Goal: Information Seeking & Learning: Find specific fact

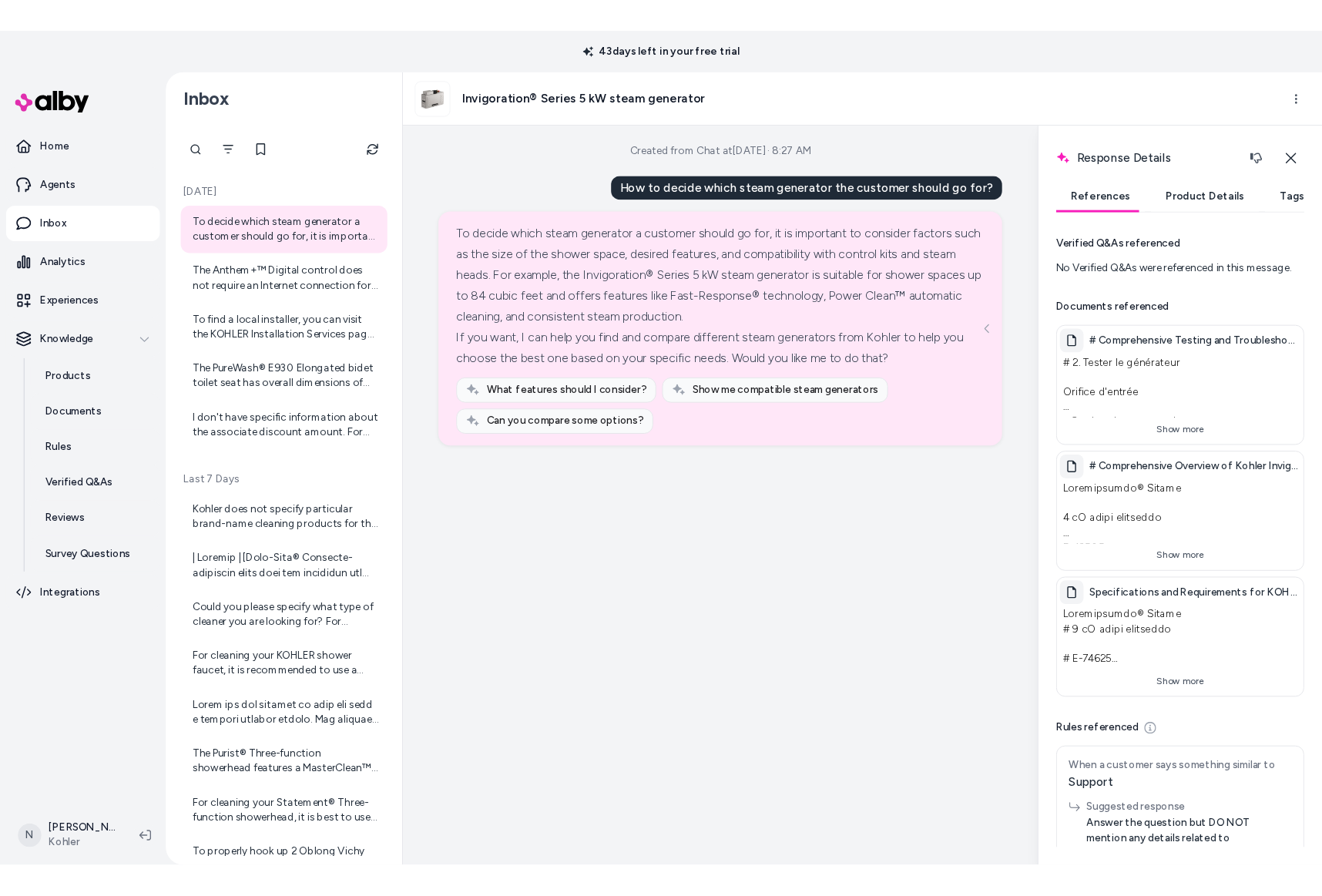
scroll to position [85, 0]
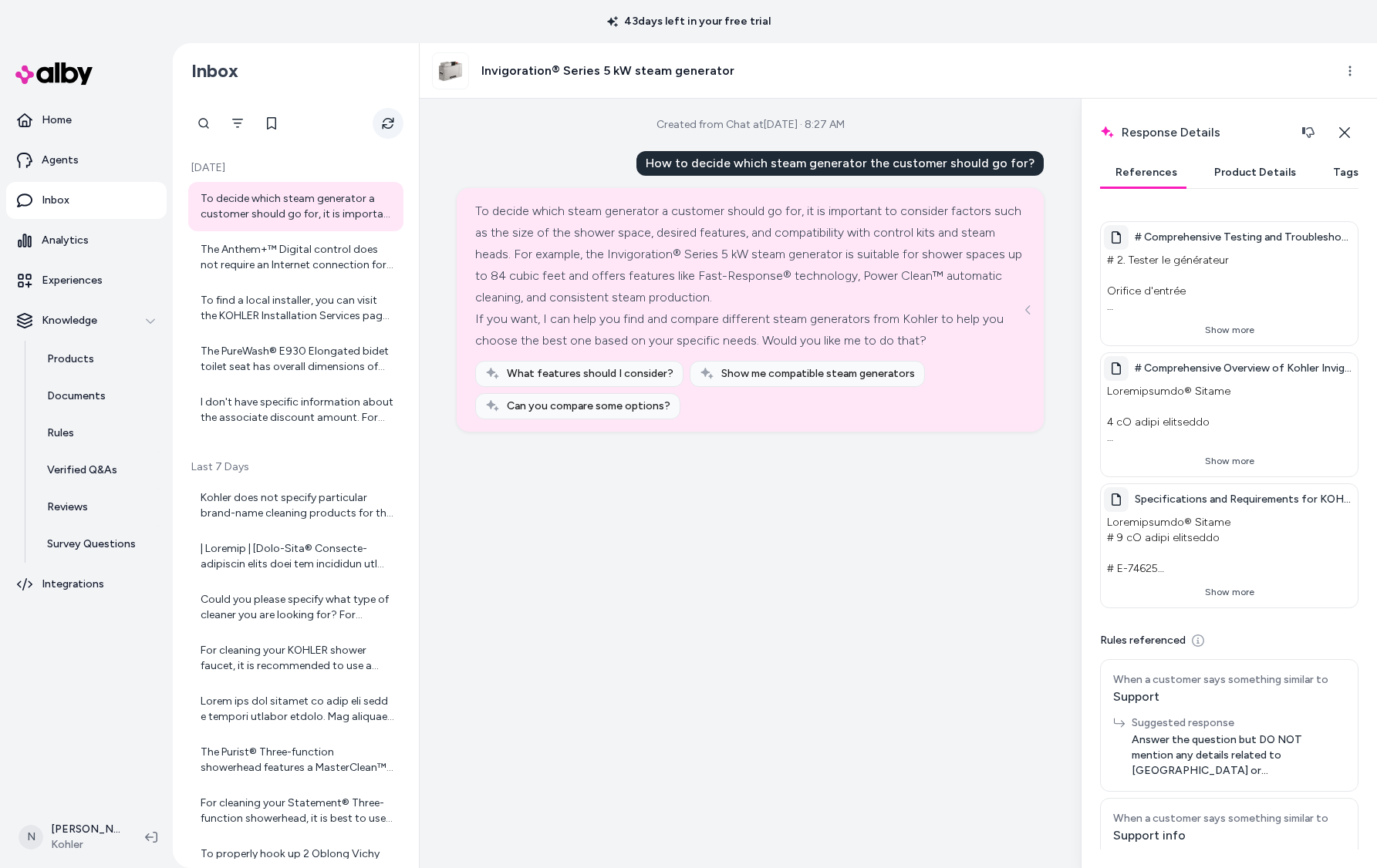
click at [385, 123] on icon "Refresh" at bounding box center [387, 123] width 12 height 12
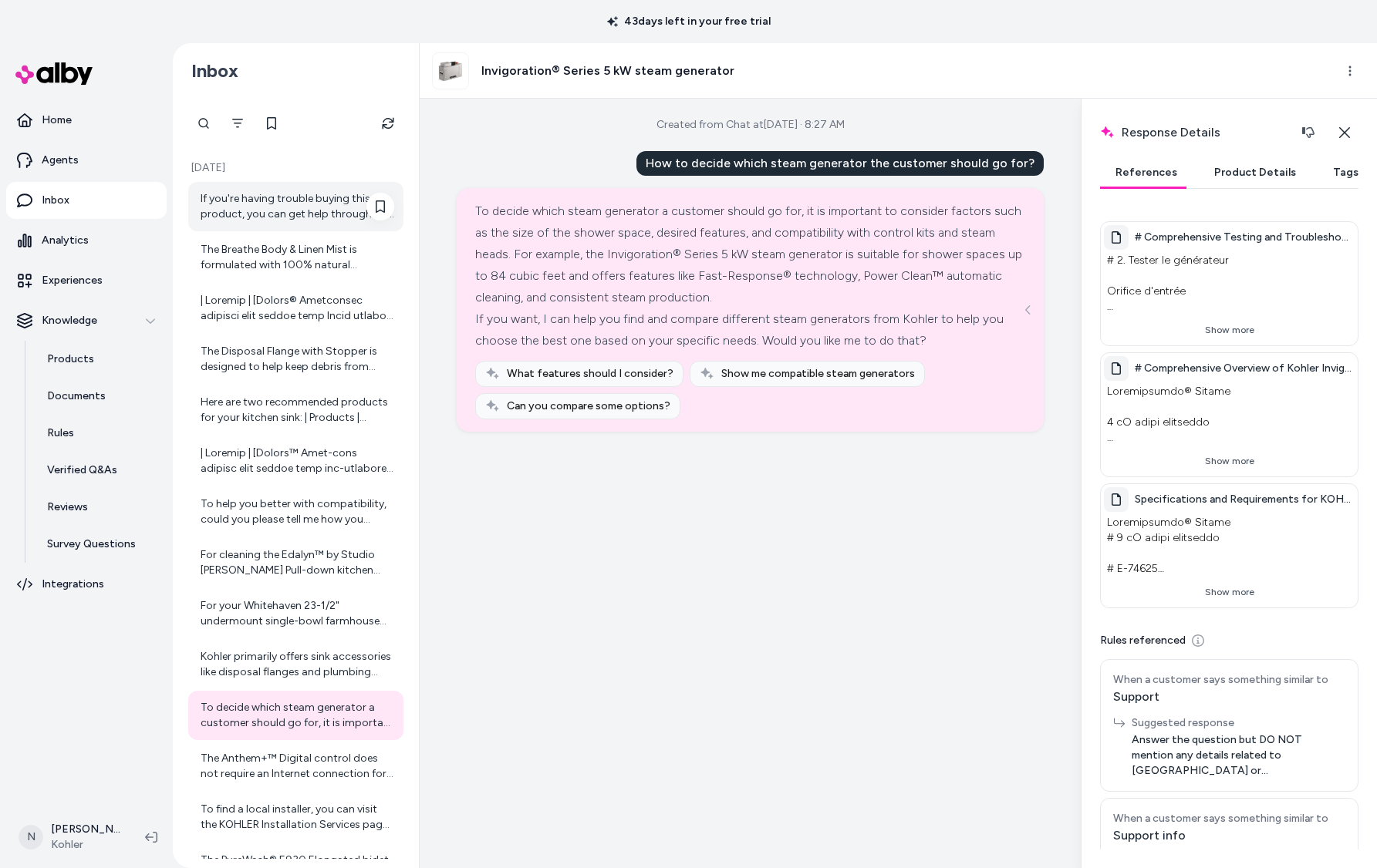
click at [283, 204] on div "If you're having trouble buying this product, you can get help through our Chat…" at bounding box center [297, 206] width 194 height 31
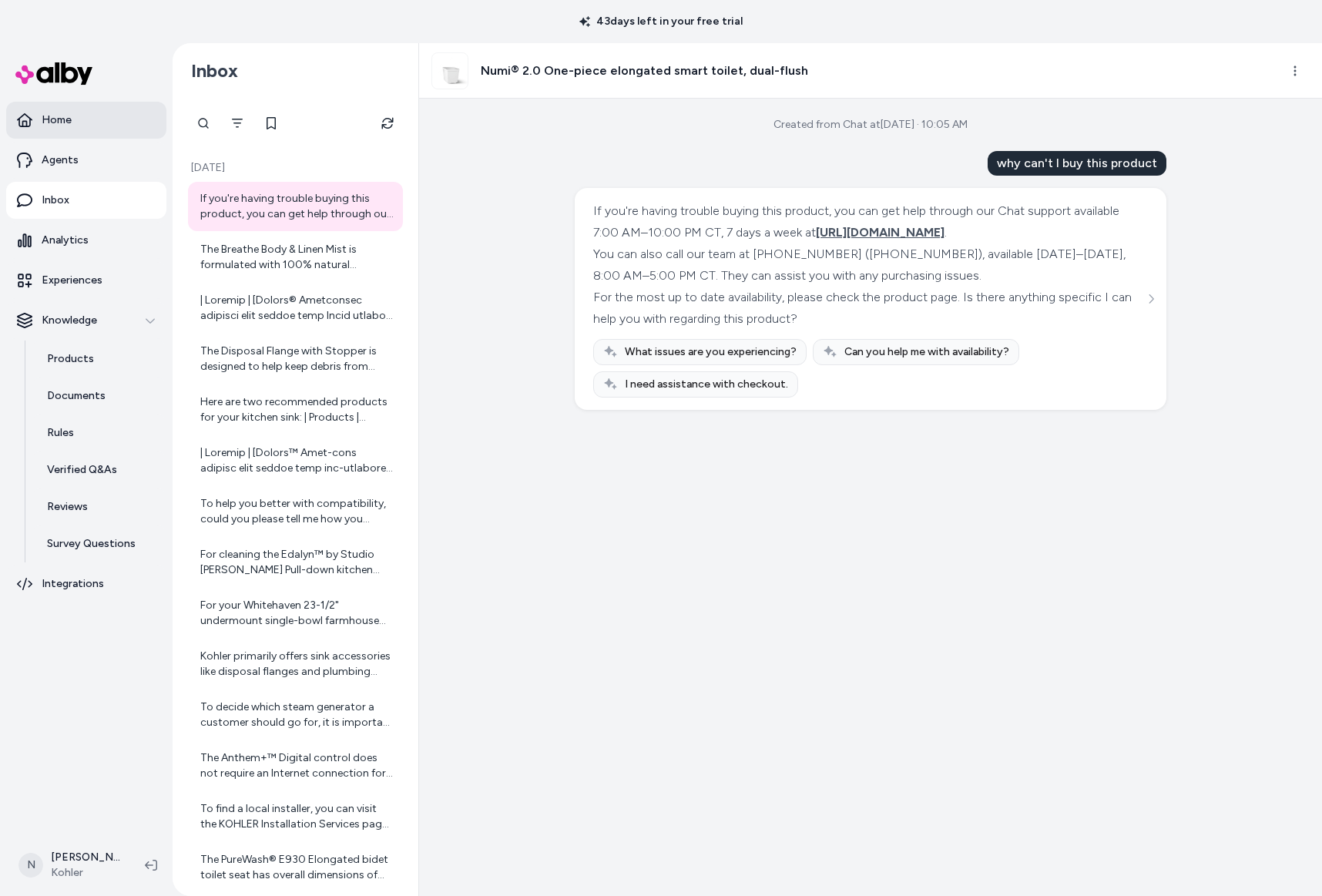
click at [63, 119] on p "Home" at bounding box center [56, 120] width 30 height 16
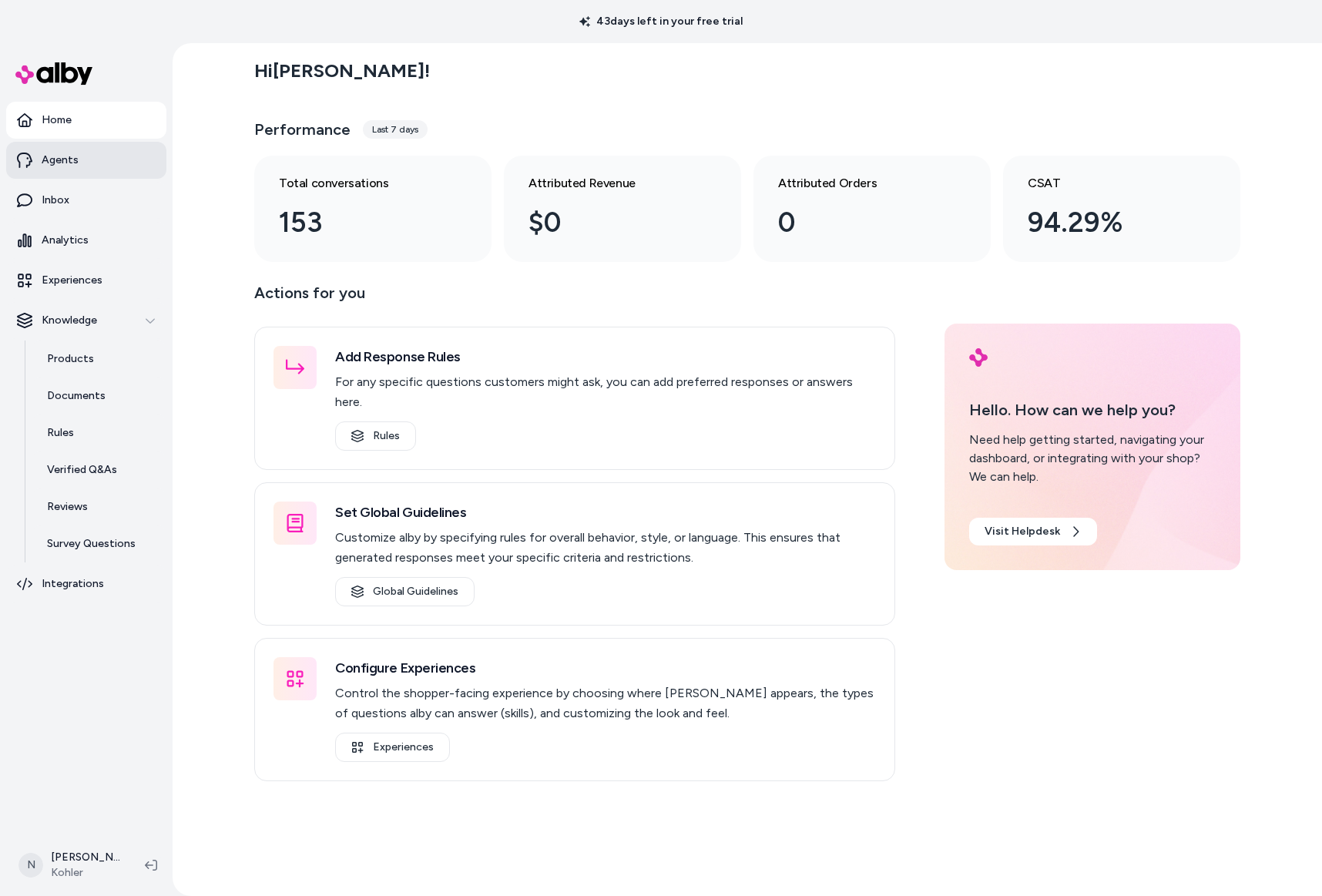
click at [86, 173] on link "Agents" at bounding box center [86, 160] width 160 height 37
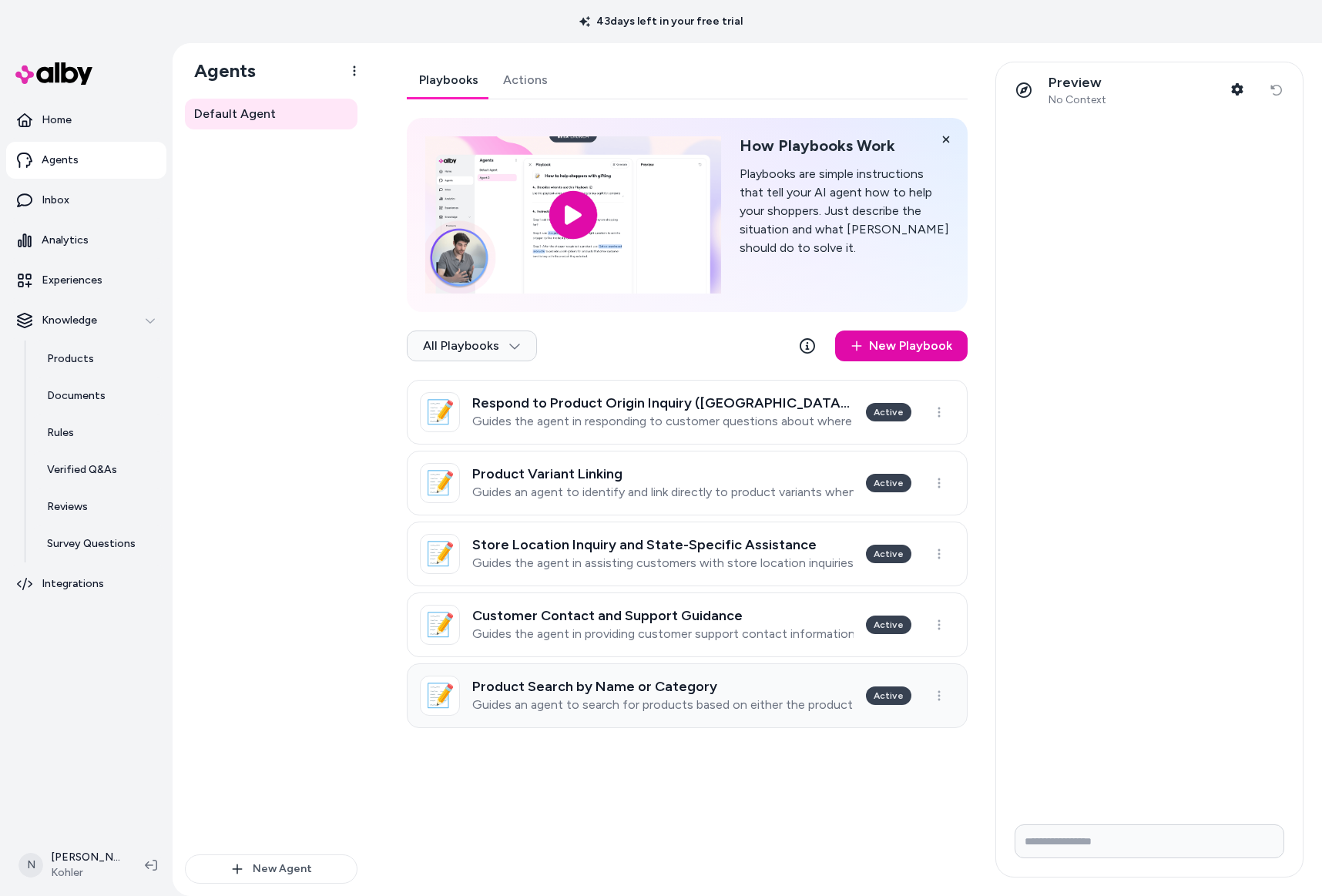
click at [719, 689] on h3 "Product Search by Name or Category" at bounding box center [662, 686] width 381 height 16
type textarea "*"
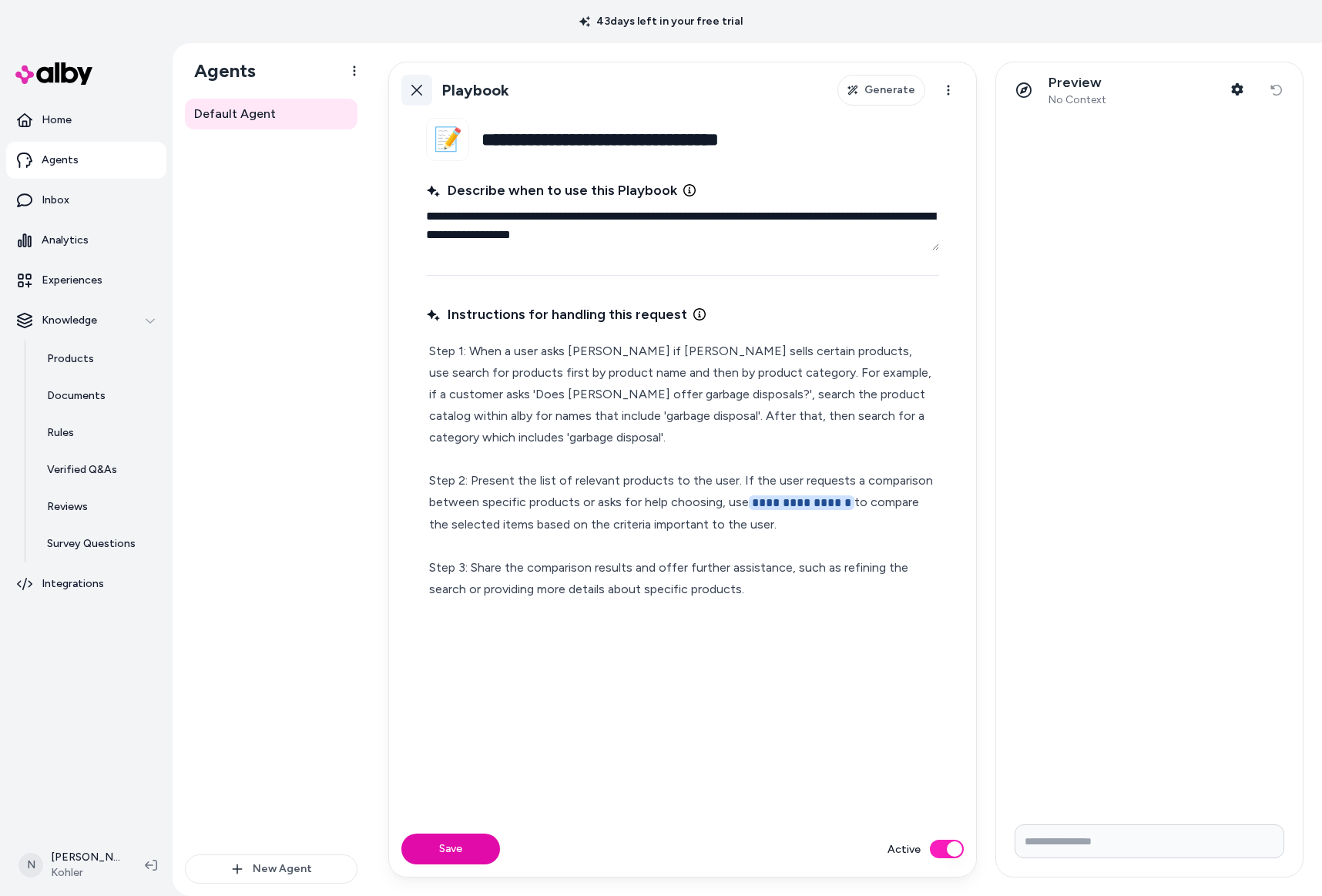
click at [411, 85] on icon at bounding box center [417, 90] width 12 height 12
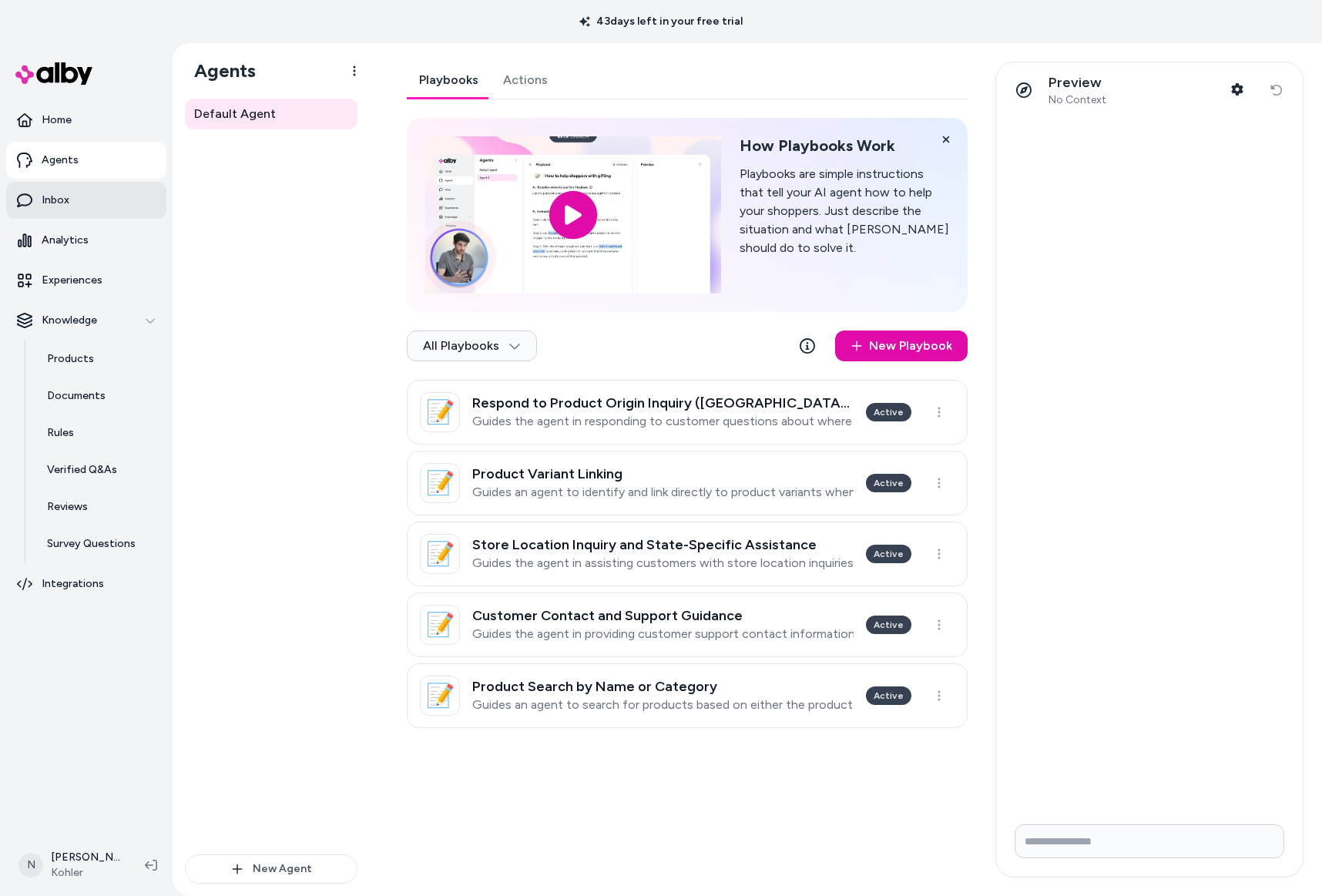
click at [69, 196] on link "Inbox" at bounding box center [86, 200] width 160 height 37
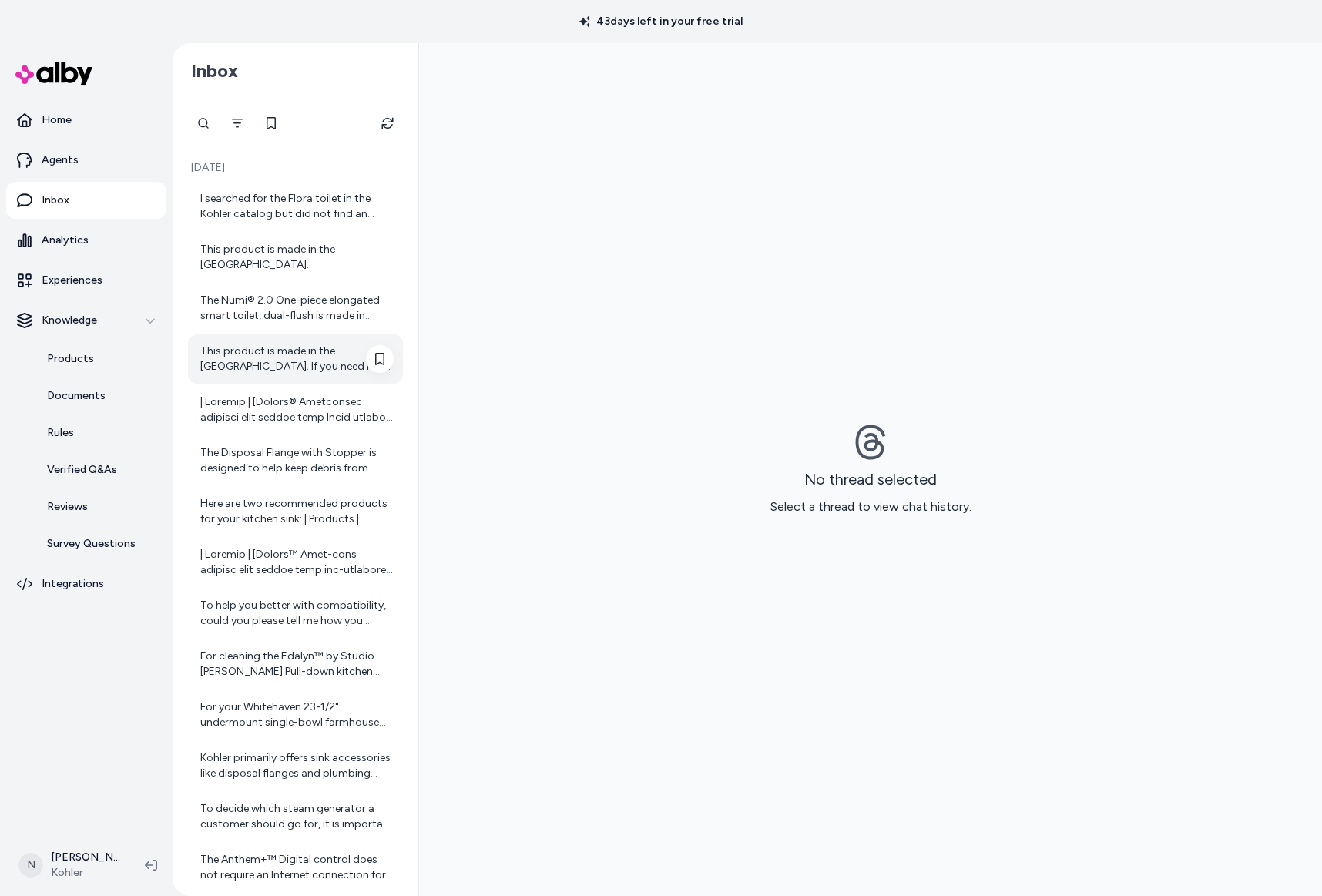
click at [294, 359] on div "This product is made in the [GEOGRAPHIC_DATA]. If you need more details or have…" at bounding box center [297, 359] width 193 height 31
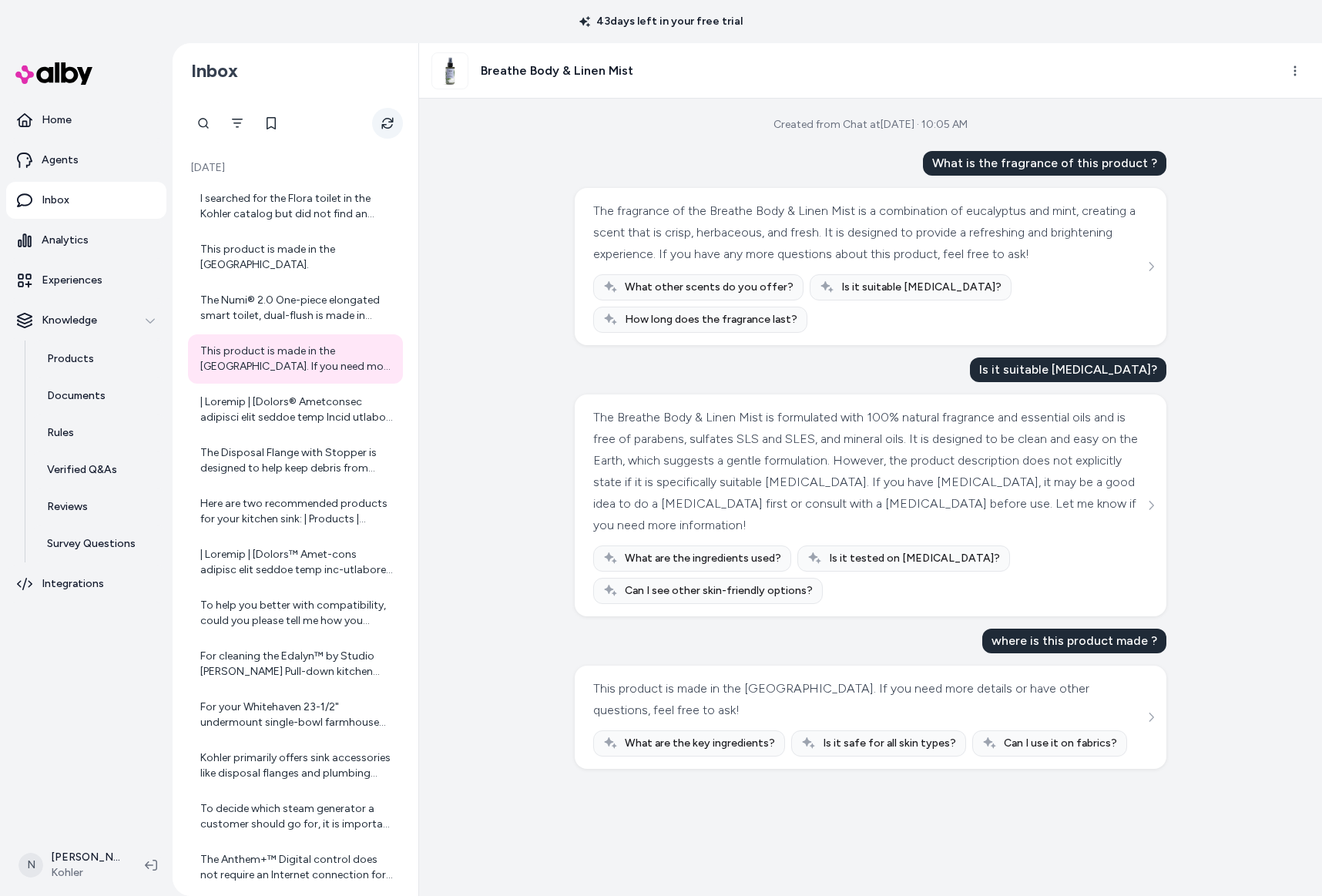
click at [384, 123] on icon "Refresh" at bounding box center [387, 123] width 12 height 12
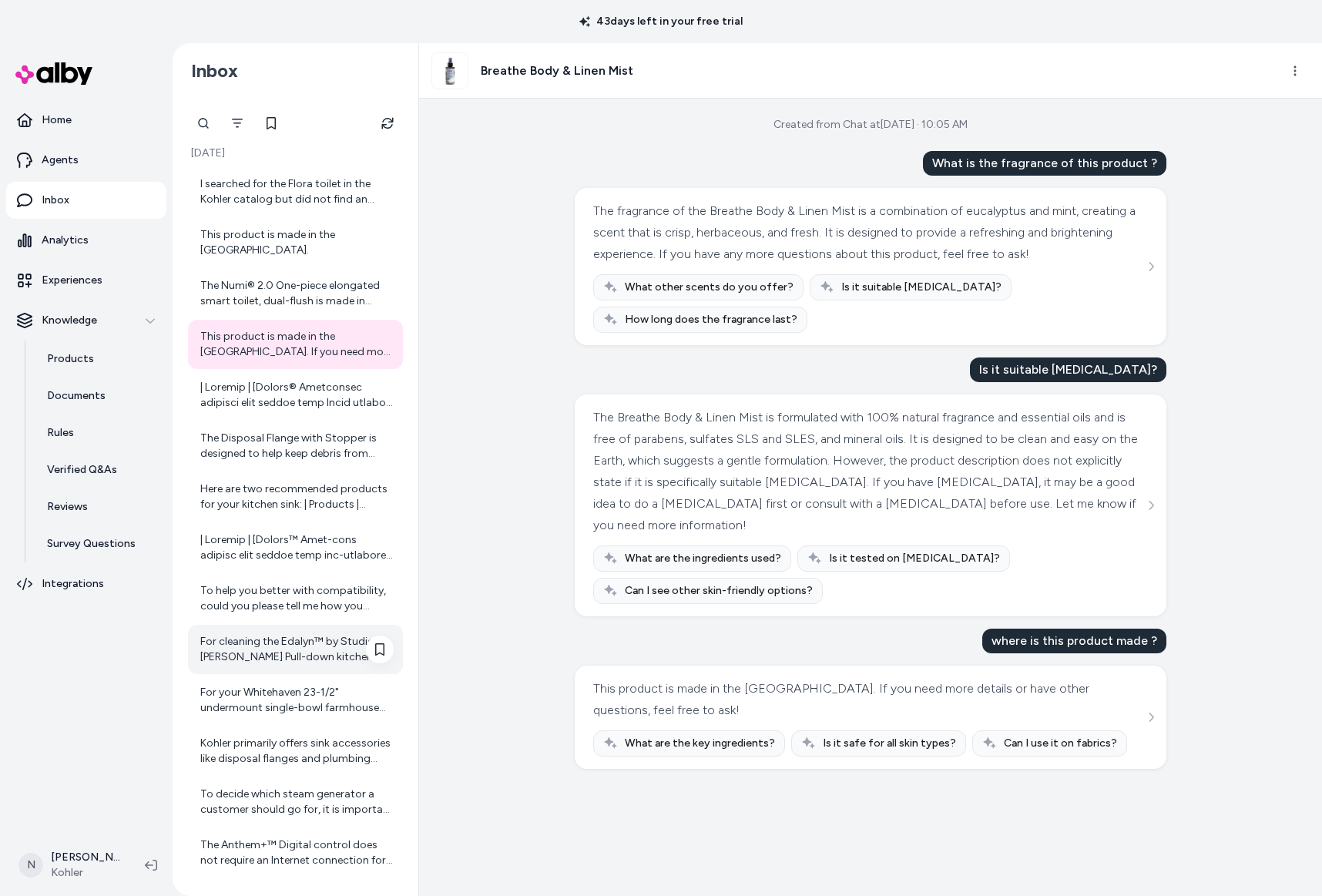
scroll to position [28, 0]
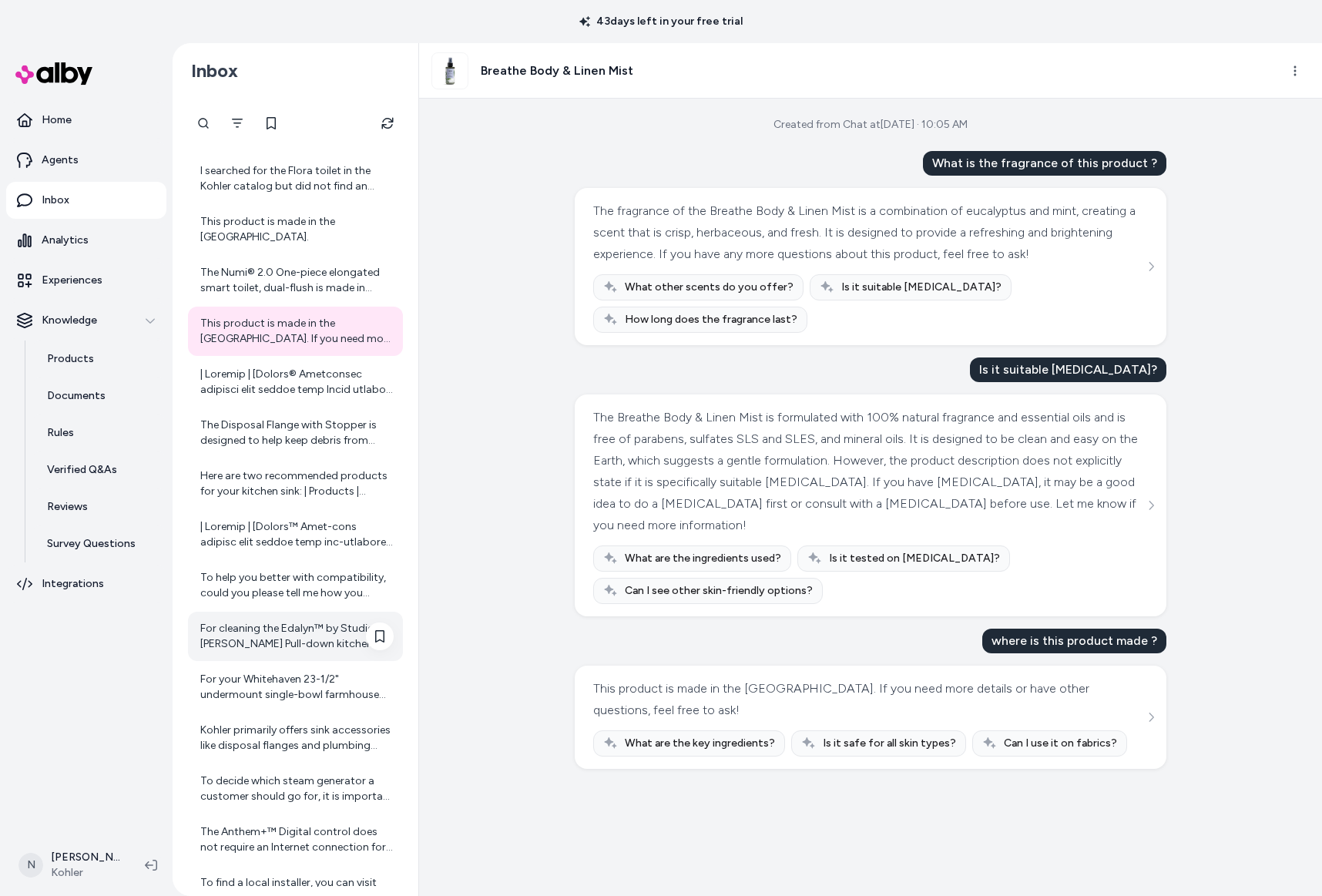
click at [299, 624] on div "For cleaning the Edalyn™ by Studio [PERSON_NAME] Pull-down kitchen sink faucet,…" at bounding box center [297, 636] width 193 height 31
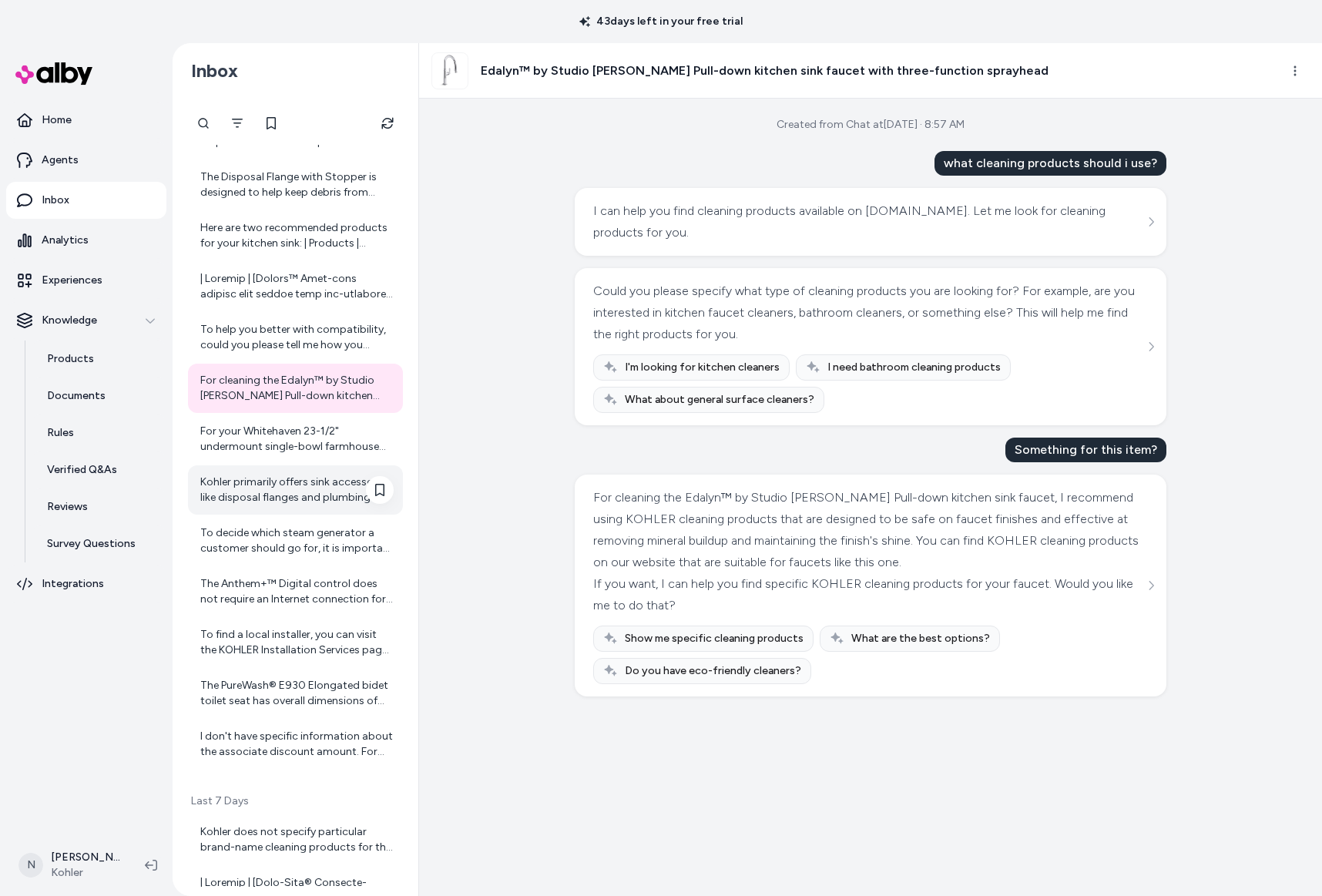
scroll to position [280, 0]
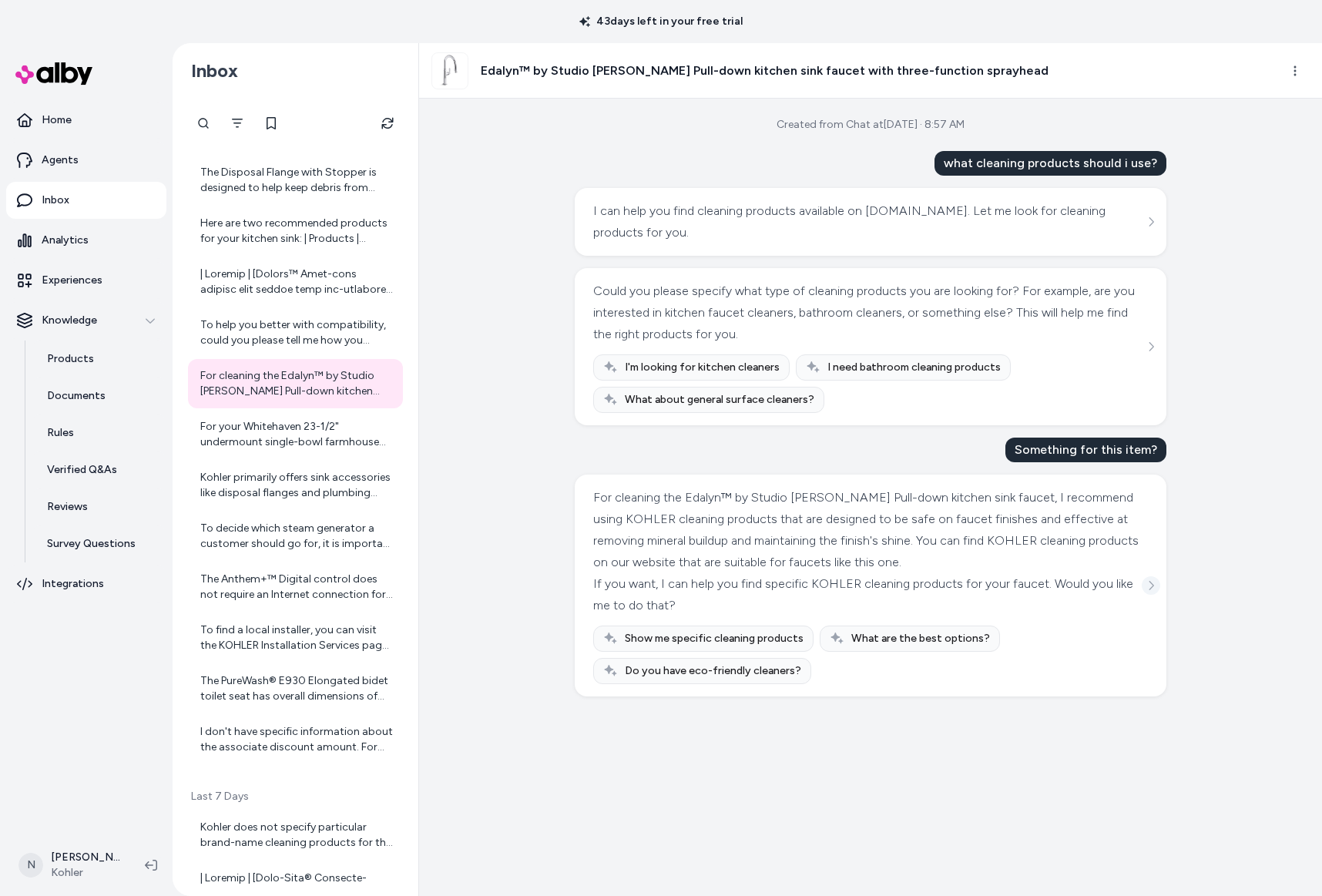
click at [1149, 589] on icon "See more" at bounding box center [1151, 585] width 11 height 11
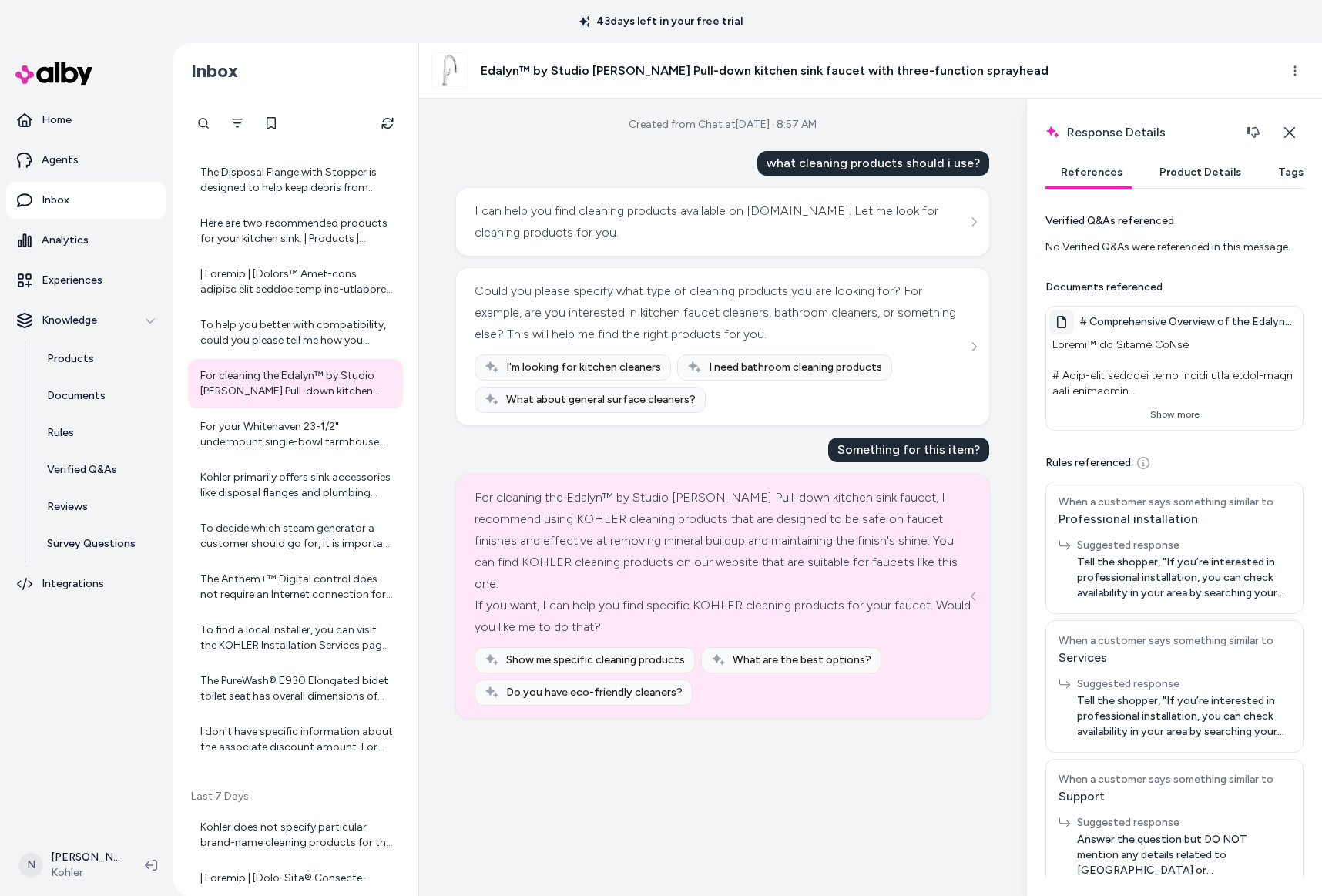
click at [1193, 181] on button "Product Details" at bounding box center [1200, 172] width 112 height 31
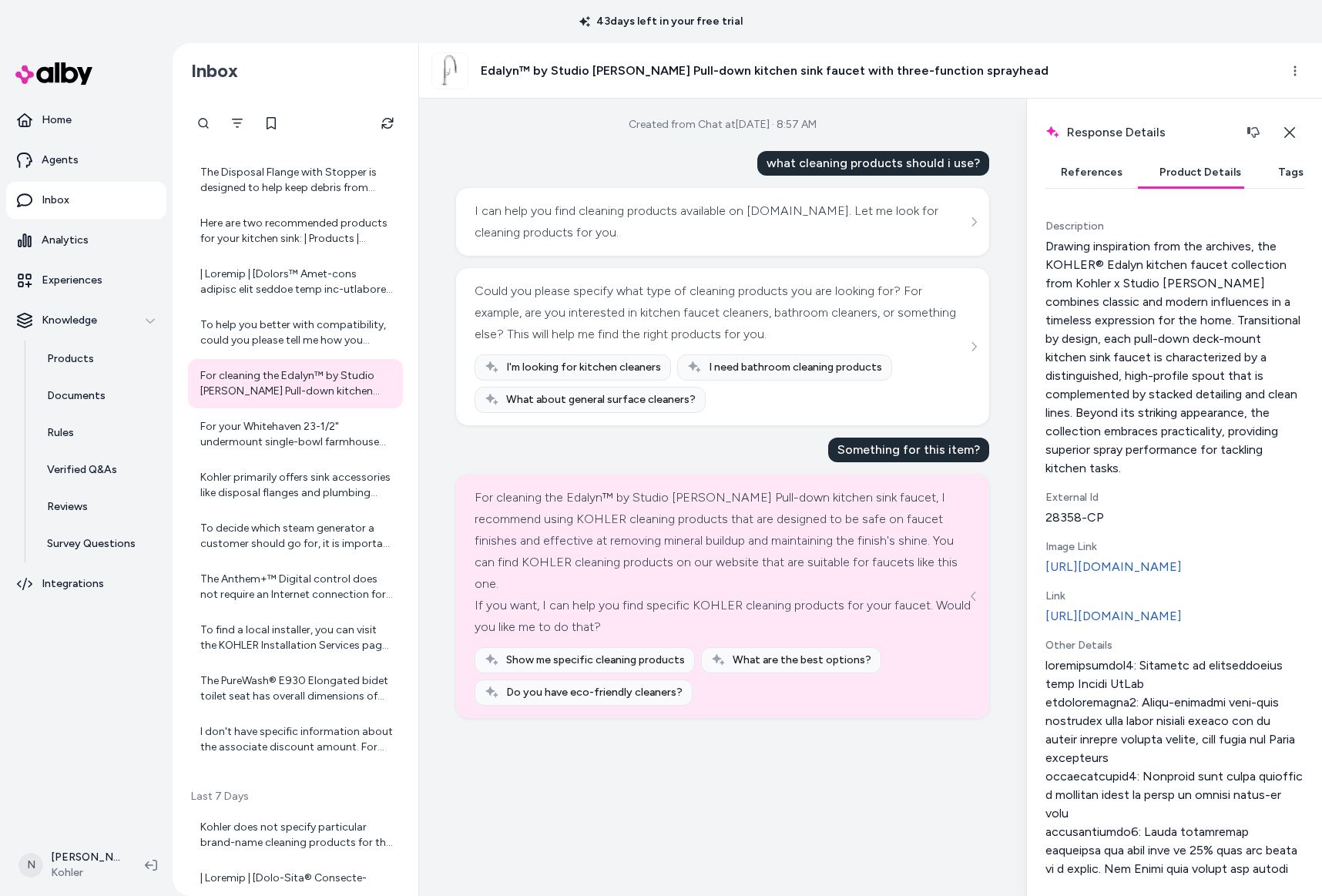
scroll to position [145, 0]
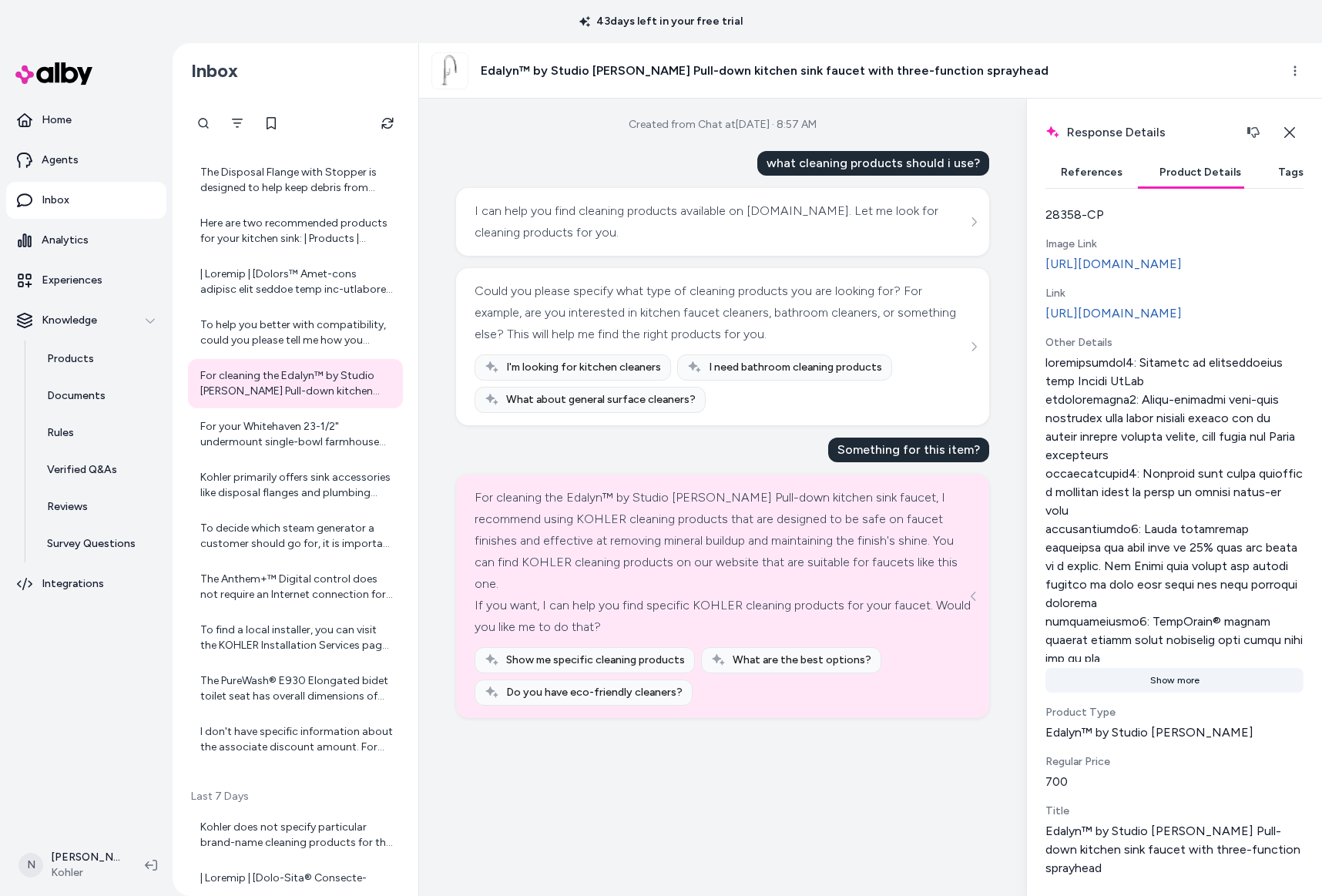
click at [1164, 693] on button "Show more" at bounding box center [1175, 680] width 258 height 25
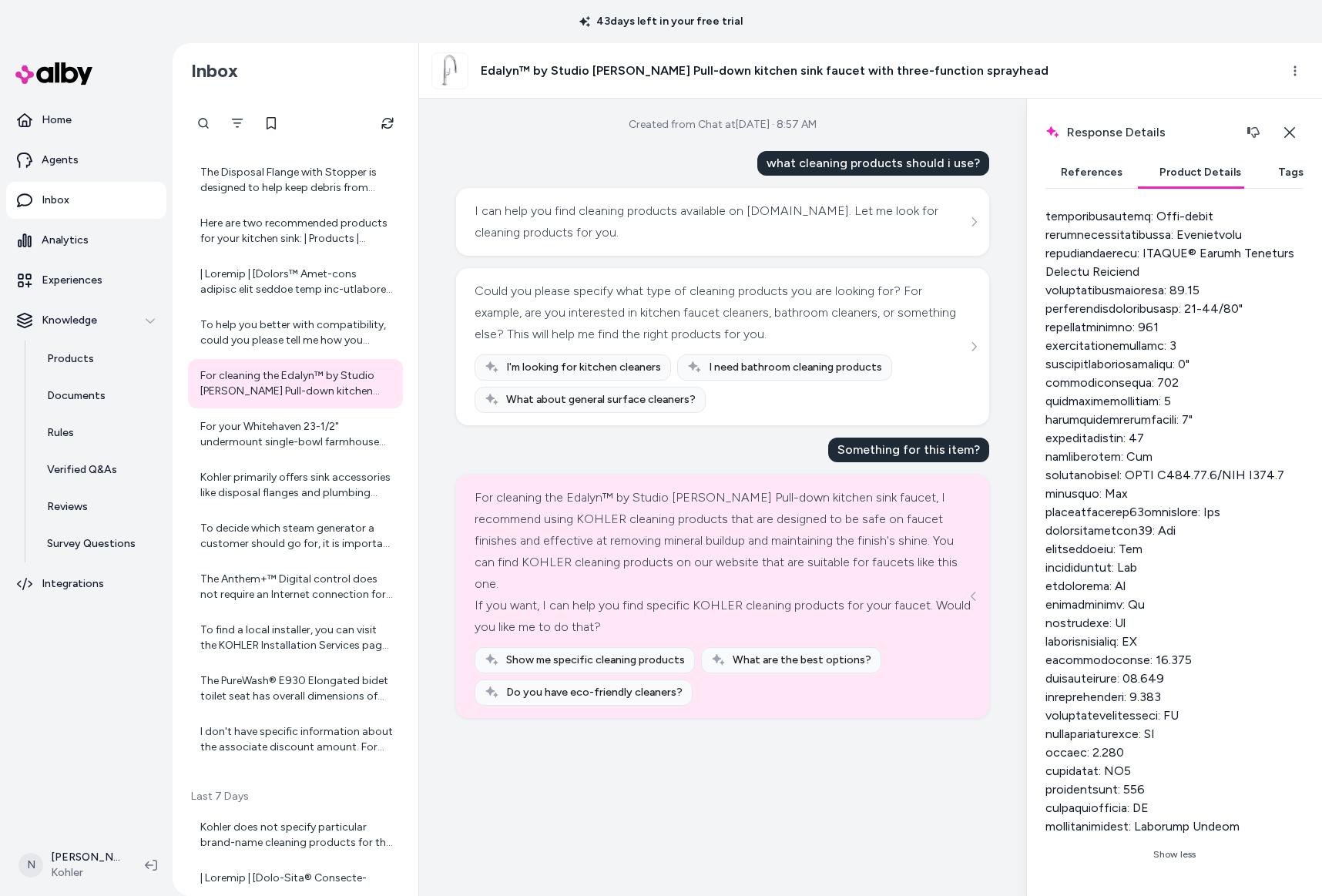
scroll to position [1410, 0]
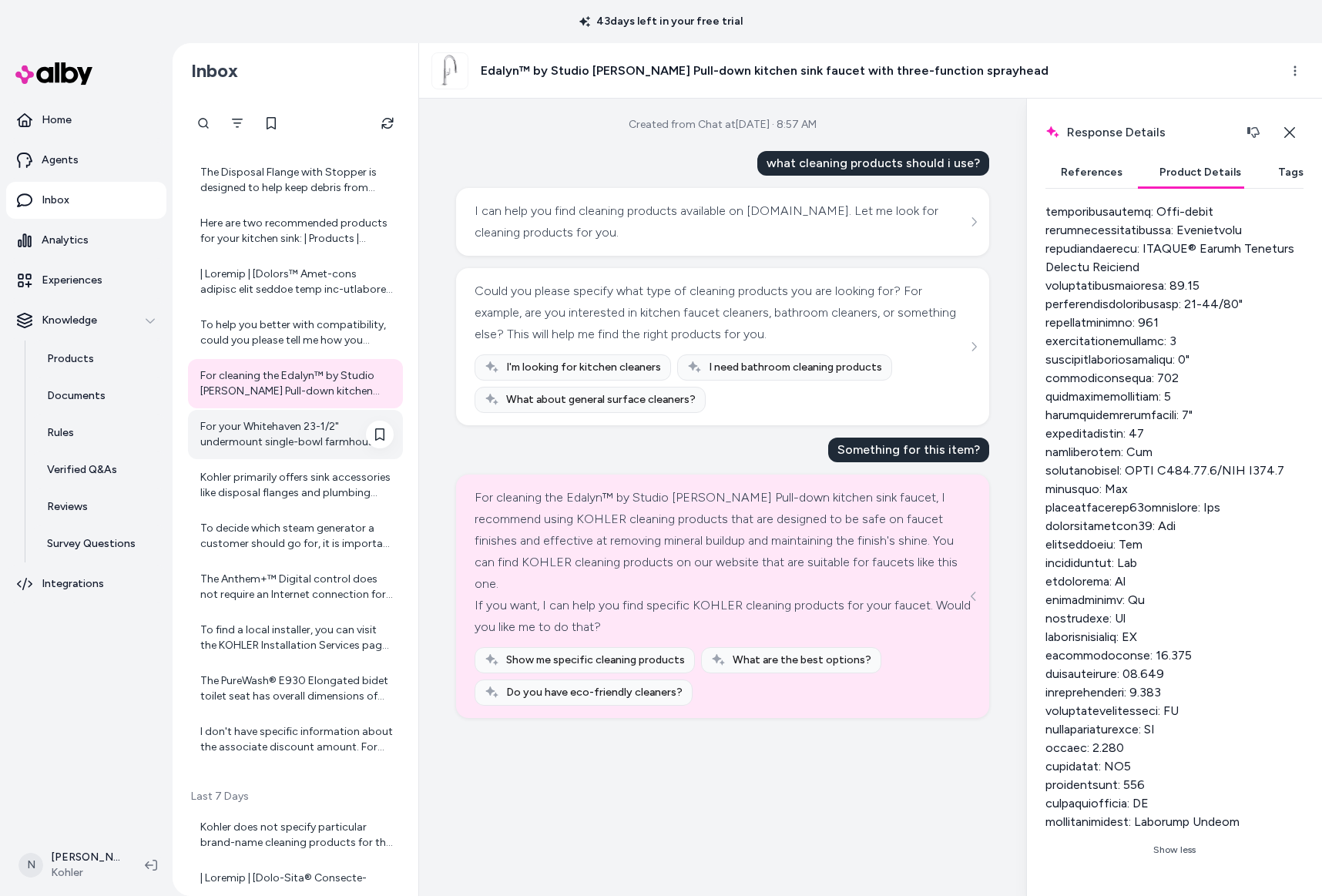
click at [228, 442] on div "For your Whitehaven 23-1/2" undermount single-bowl farmhouse kitchen sink, the …" at bounding box center [297, 434] width 193 height 31
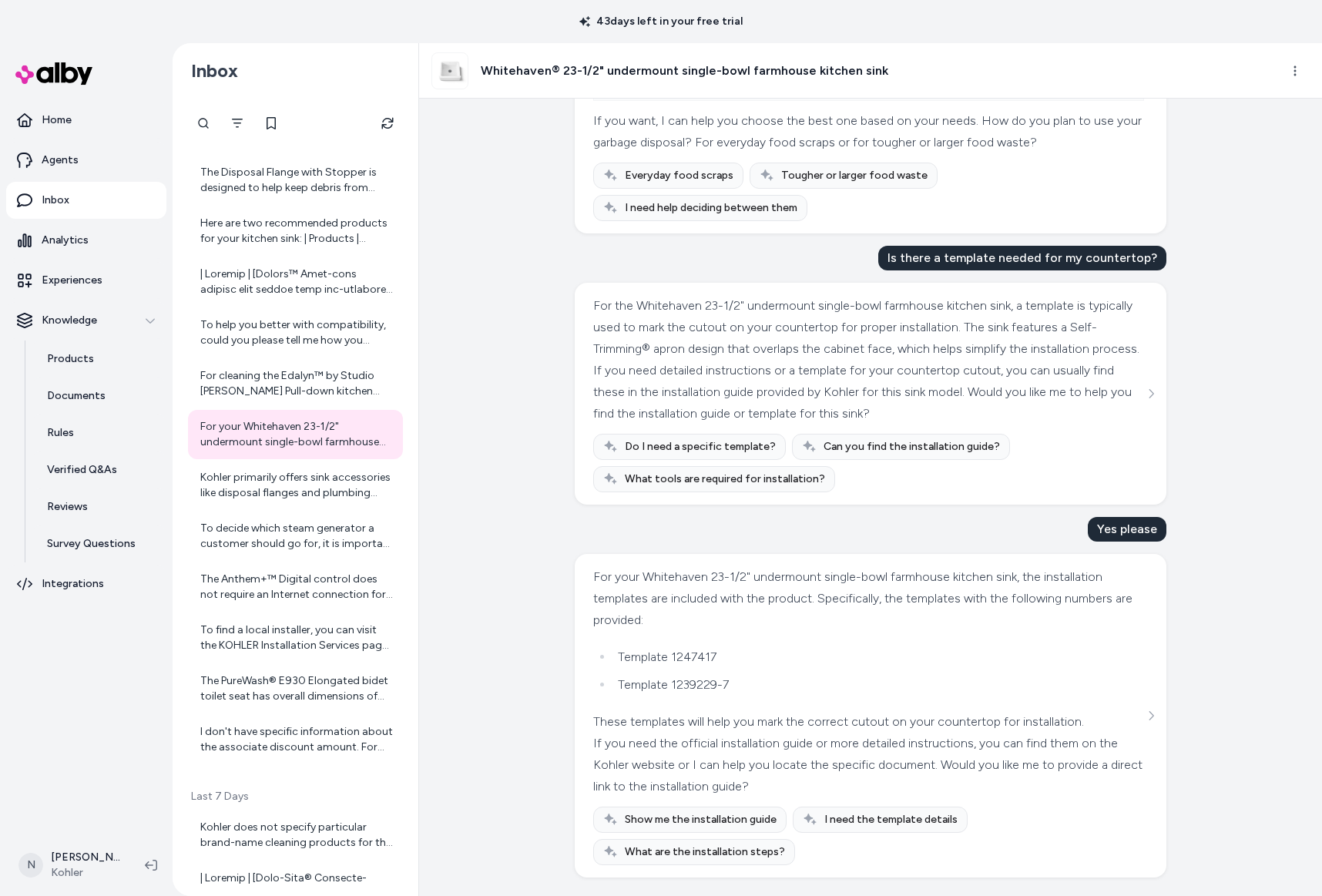
scroll to position [292, 0]
click at [298, 468] on div "Kohler primarily offers sink accessories like disposal flanges and plumbing com…" at bounding box center [295, 485] width 215 height 50
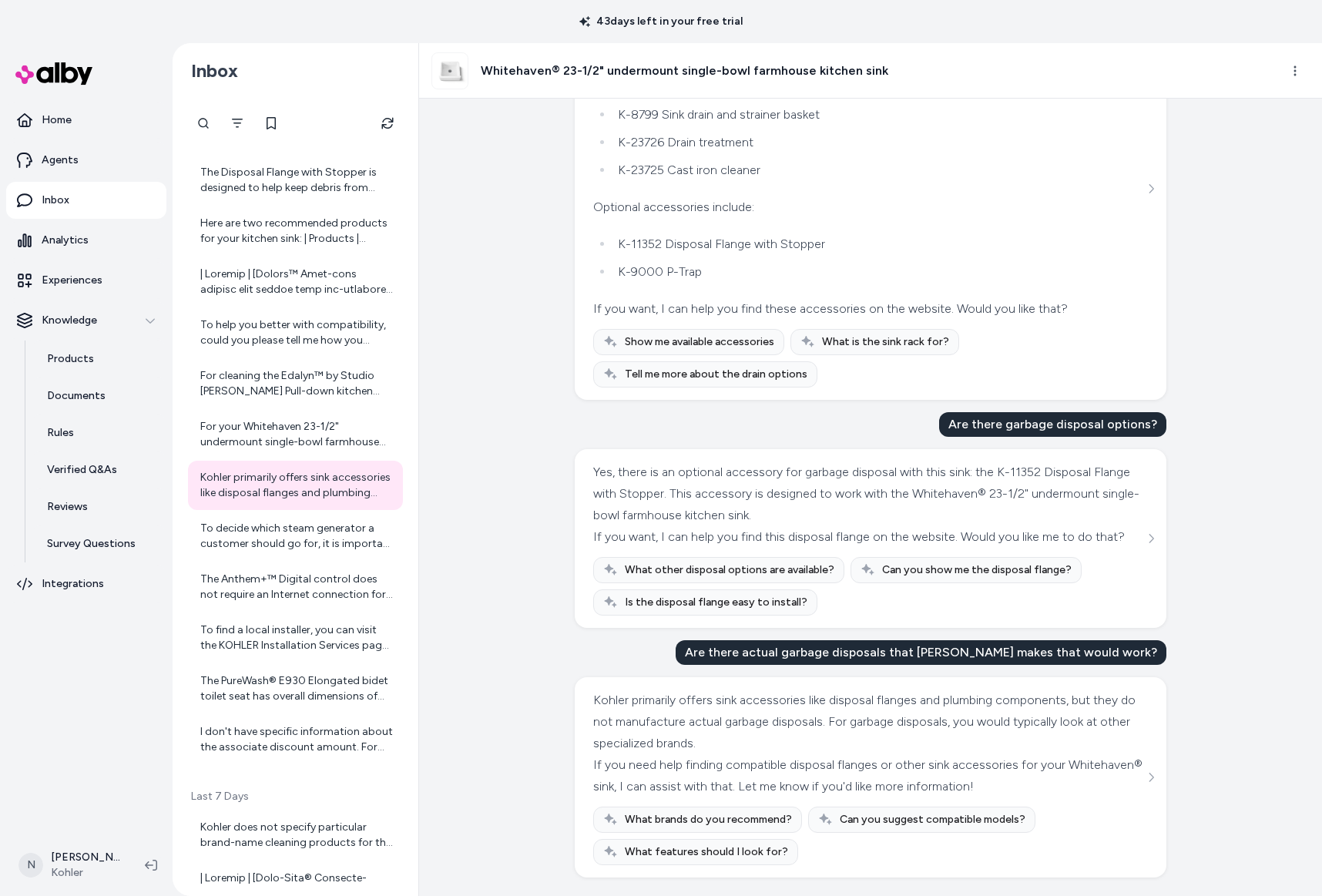
scroll to position [254, 0]
click at [305, 538] on div "To decide which steam generator a customer should go for, it is important to co…" at bounding box center [297, 536] width 193 height 31
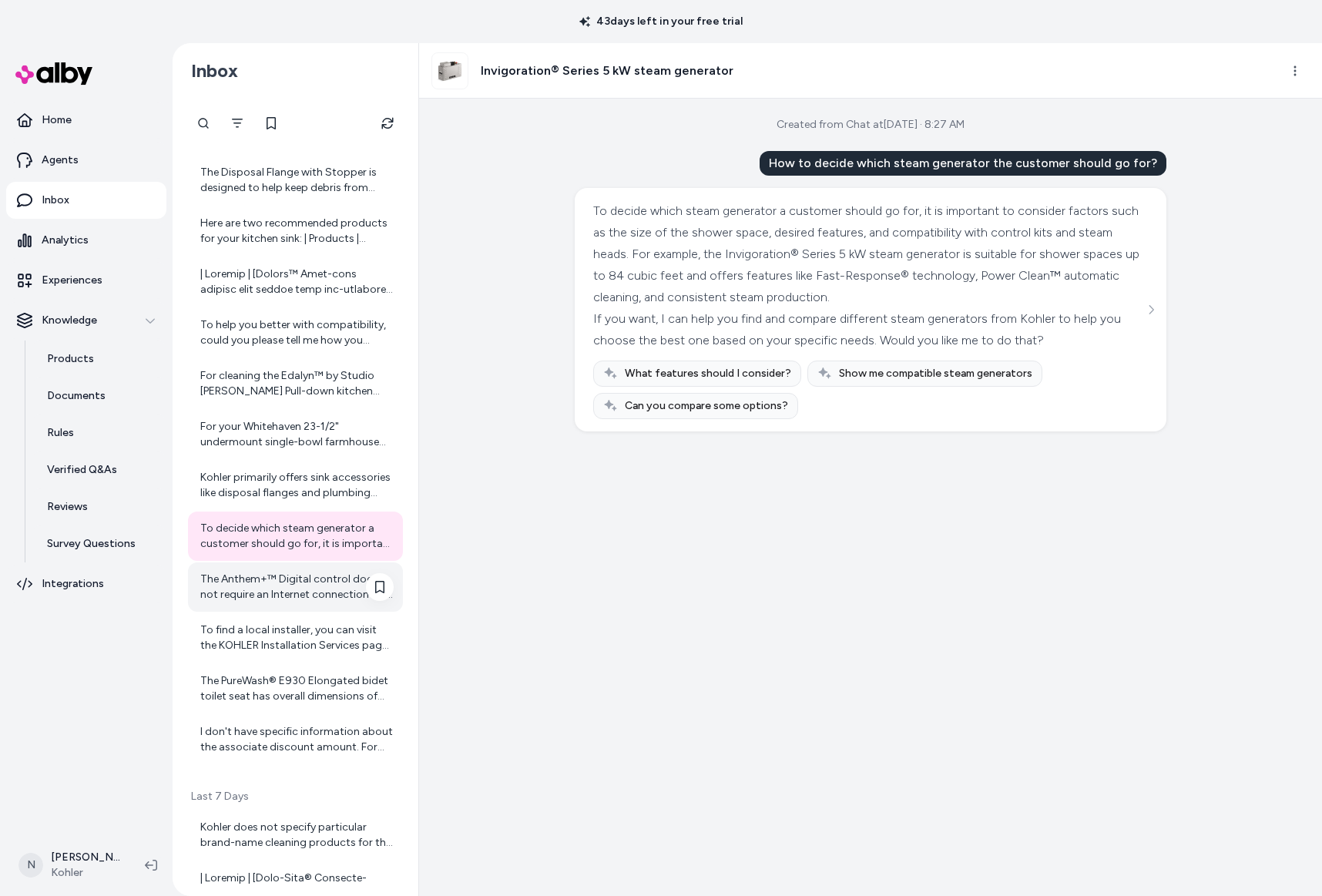
click at [317, 578] on div "The Anthem+™ Digital control does not require an Internet connection for basic …" at bounding box center [297, 587] width 193 height 31
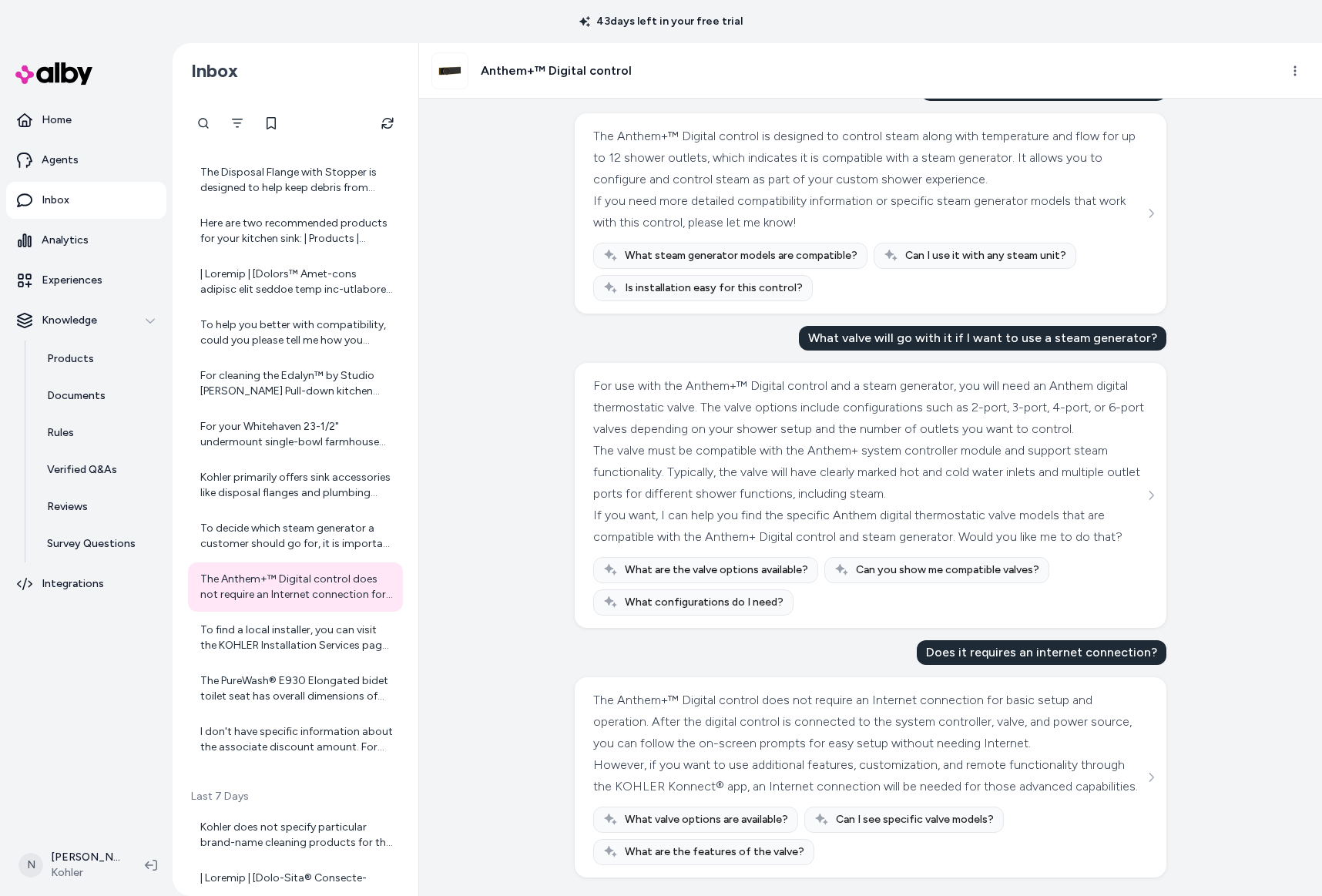
scroll to position [140, 0]
click at [315, 634] on div "To find a local installer, you can visit the KOHLER Installation Services page …" at bounding box center [297, 637] width 193 height 31
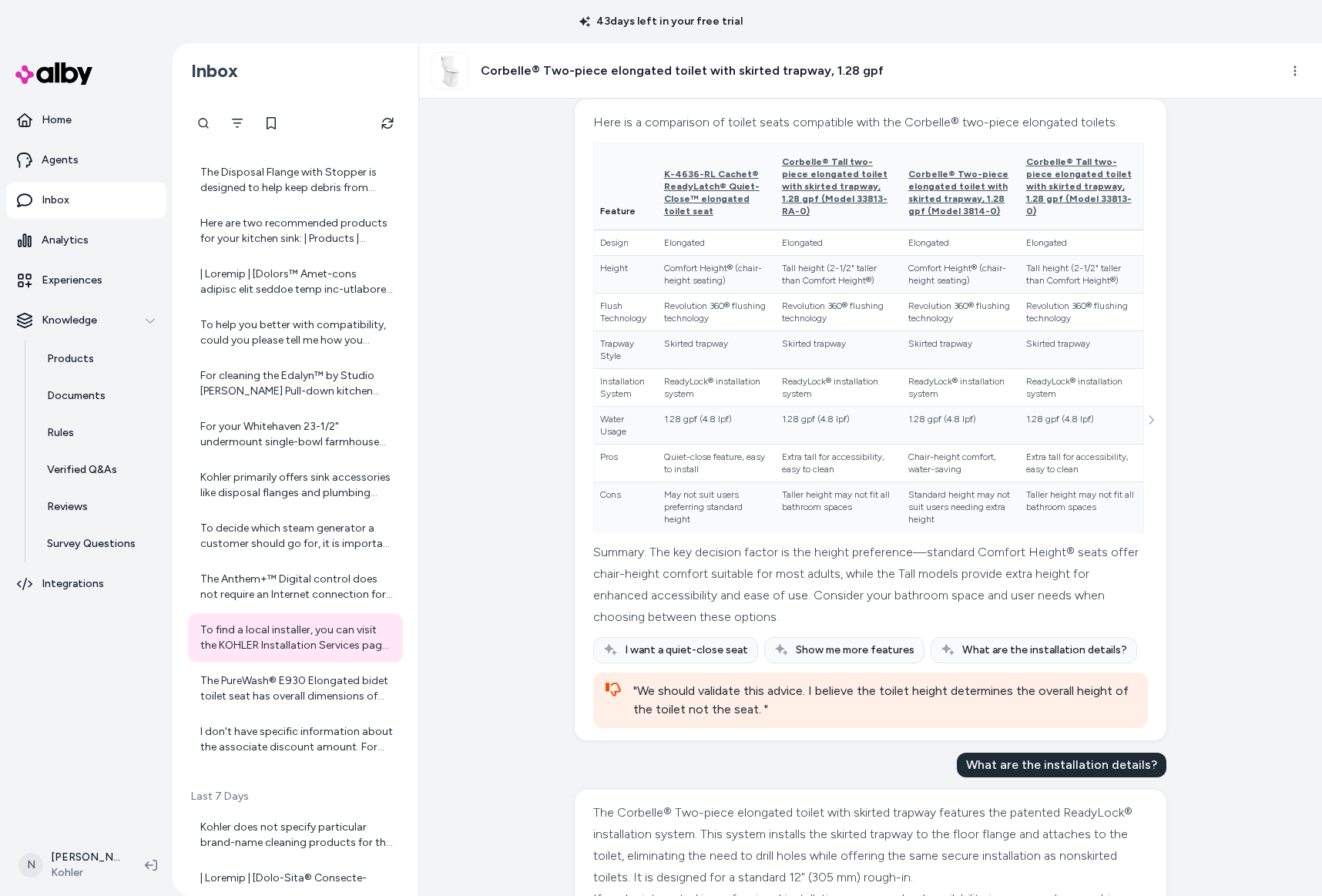
scroll to position [470, 0]
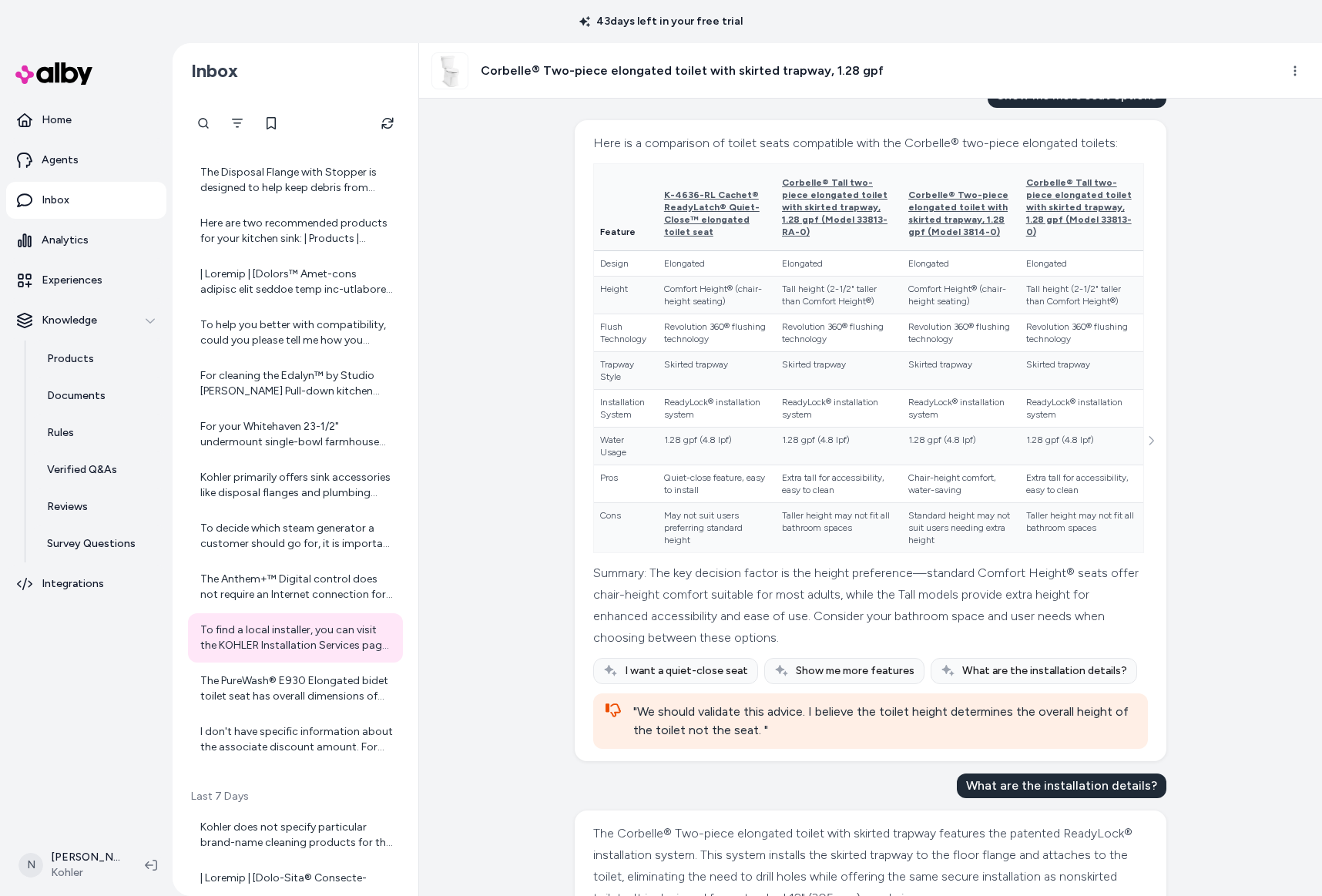
click at [1168, 493] on div "Created from Chat at [DATE] · 7:40 AM Does this toilet come with a seat? The pr…" at bounding box center [871, 497] width 903 height 798
click at [1156, 446] on icon "See more" at bounding box center [1151, 441] width 11 height 11
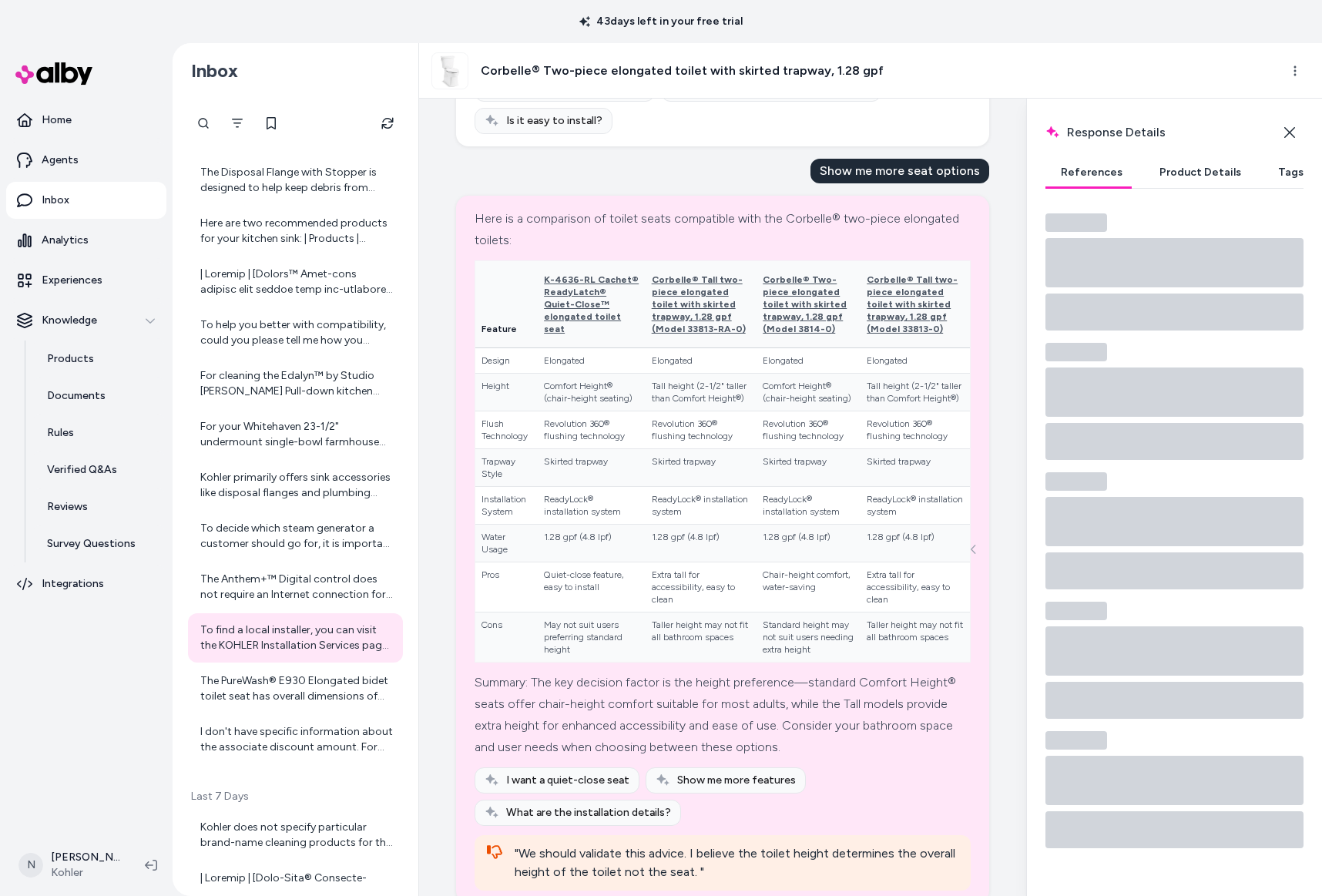
click at [1186, 180] on button "Product Details" at bounding box center [1200, 172] width 112 height 31
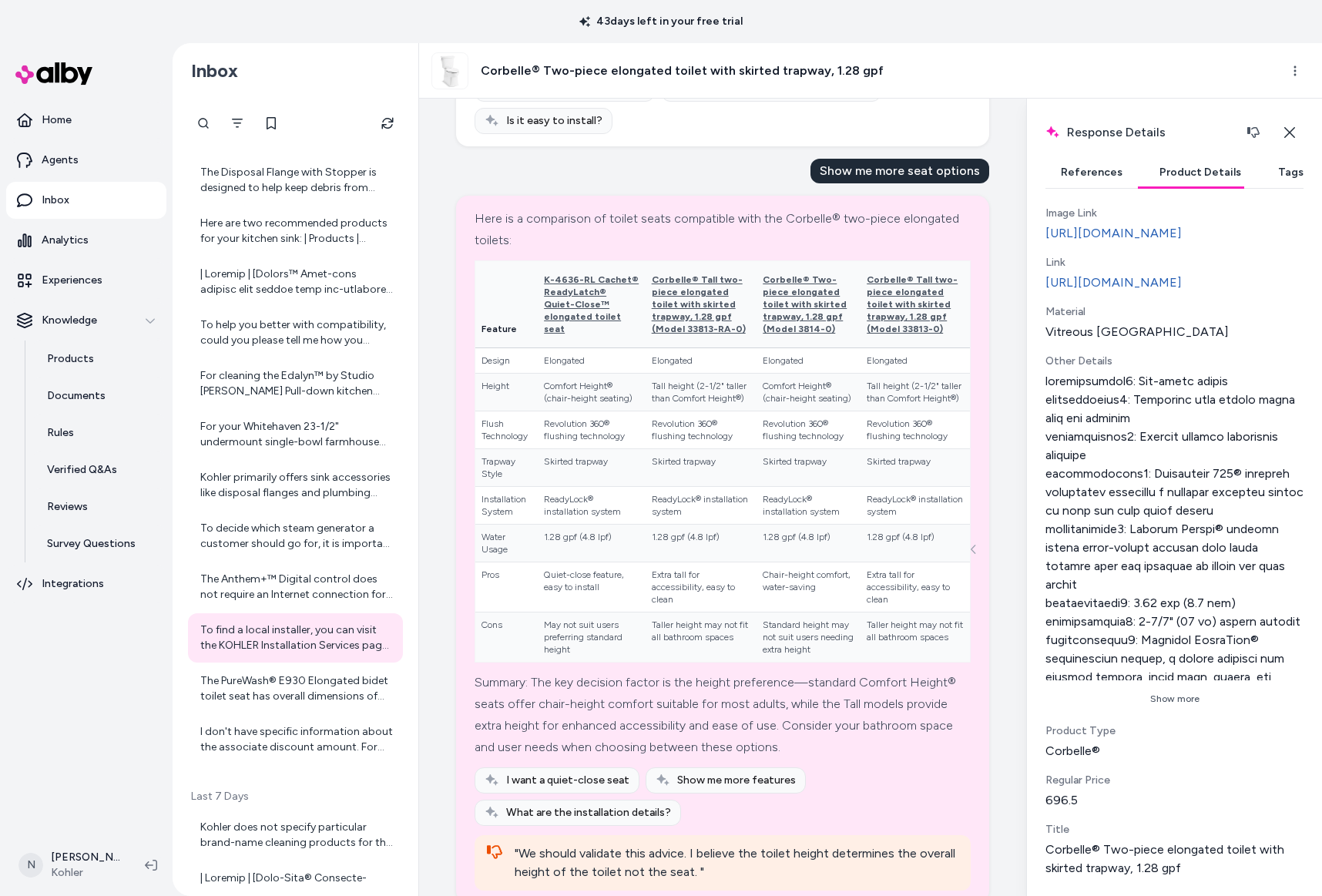
scroll to position [494, 0]
click at [1177, 692] on button "Show more" at bounding box center [1175, 698] width 258 height 25
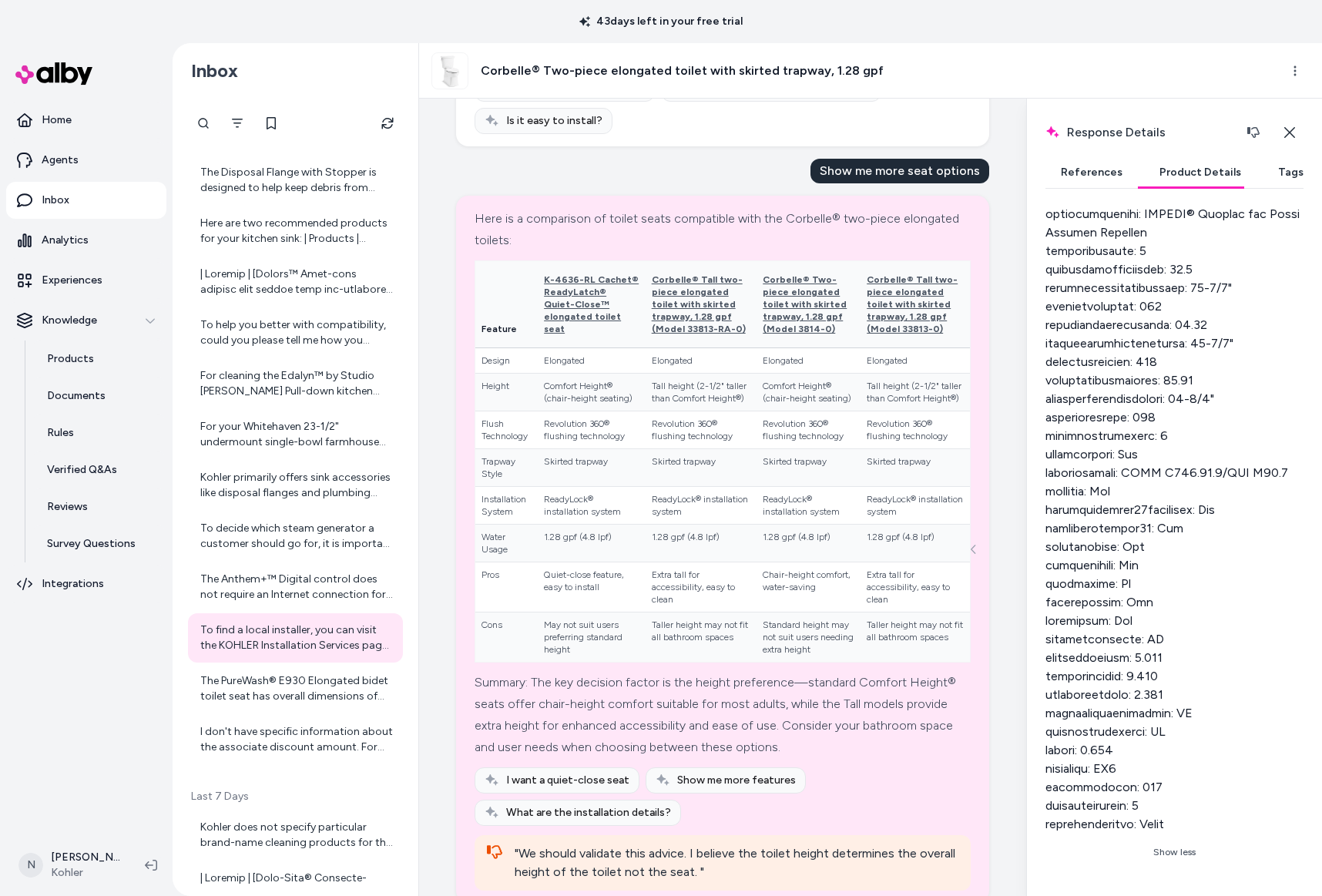
scroll to position [1581, 0]
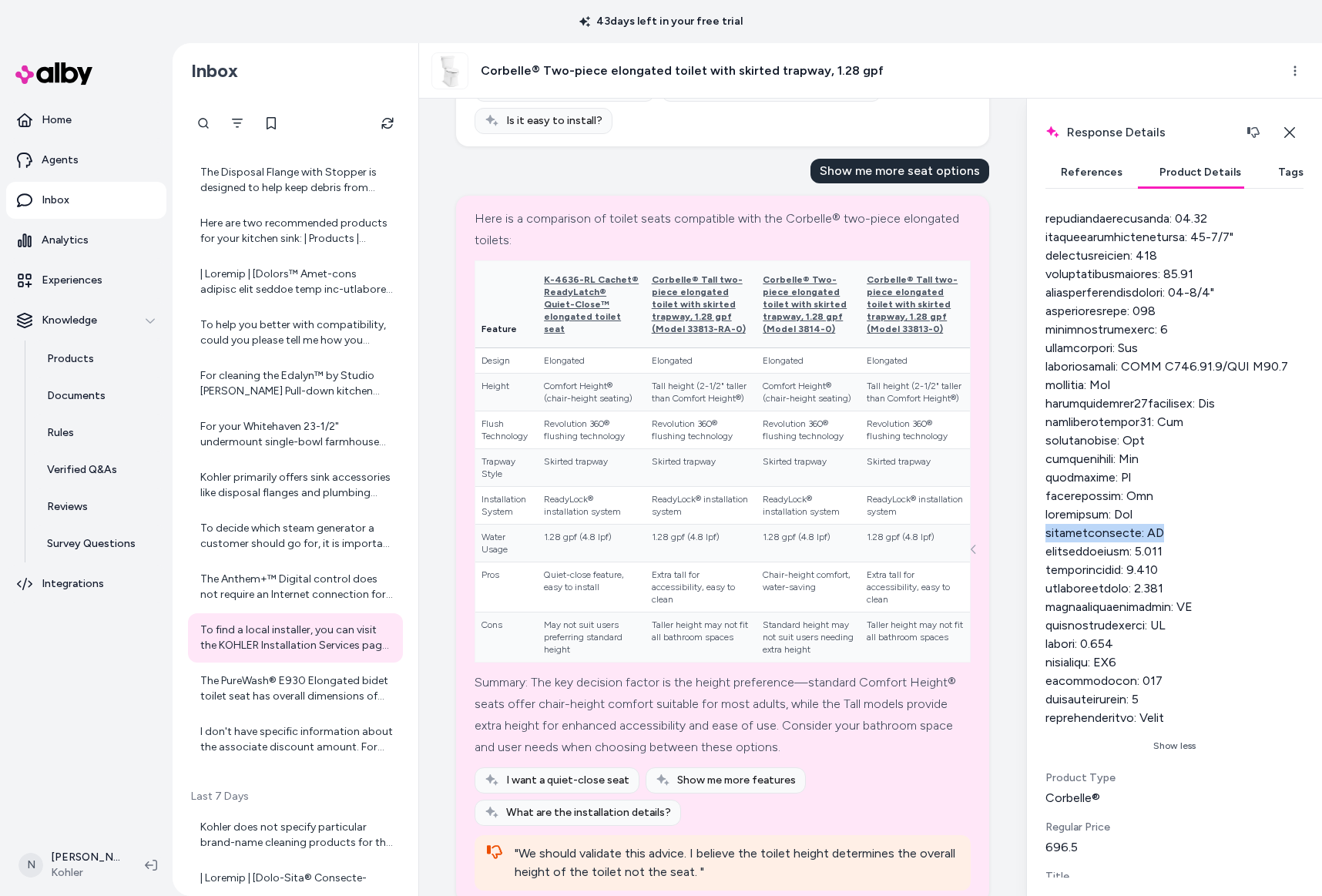
drag, startPoint x: 1048, startPoint y: 495, endPoint x: 1173, endPoint y: 493, distance: 125.0
copy div "countryoforigin: [GEOGRAPHIC_DATA]"
